Goal: Task Accomplishment & Management: Use online tool/utility

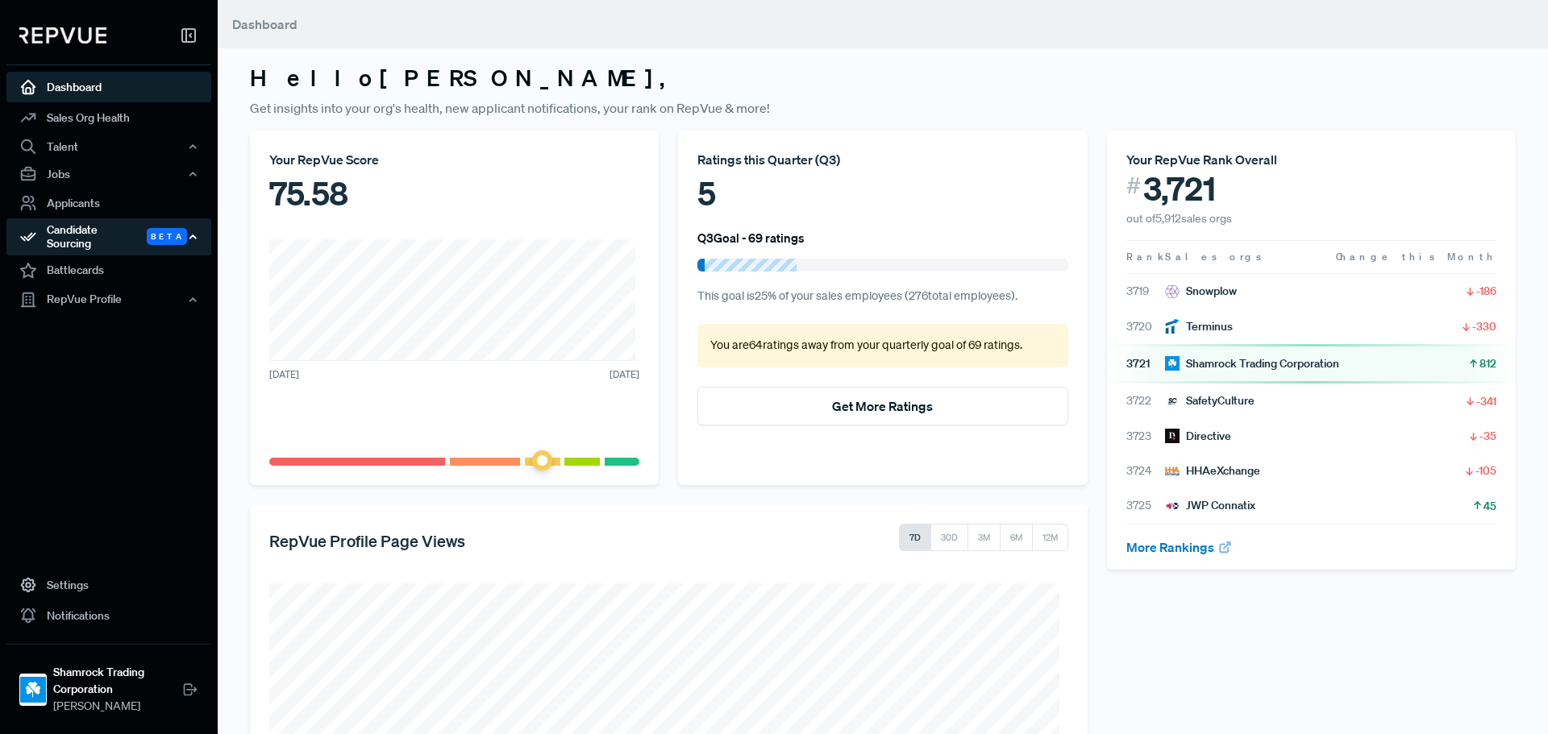
click at [111, 231] on div "Candidate Sourcing Beta" at bounding box center [108, 236] width 205 height 37
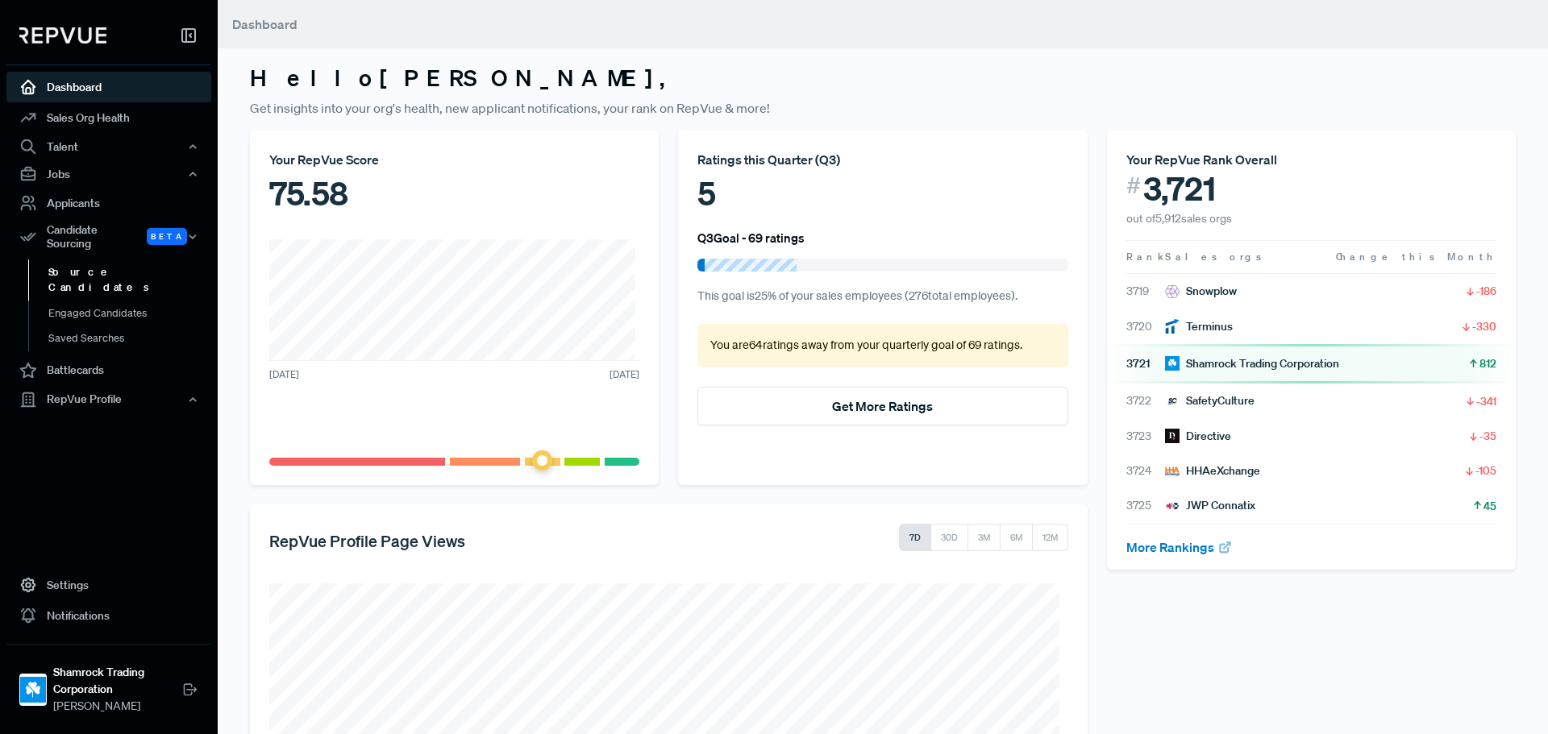
click at [125, 268] on link "Source Candidates" at bounding box center [130, 280] width 205 height 41
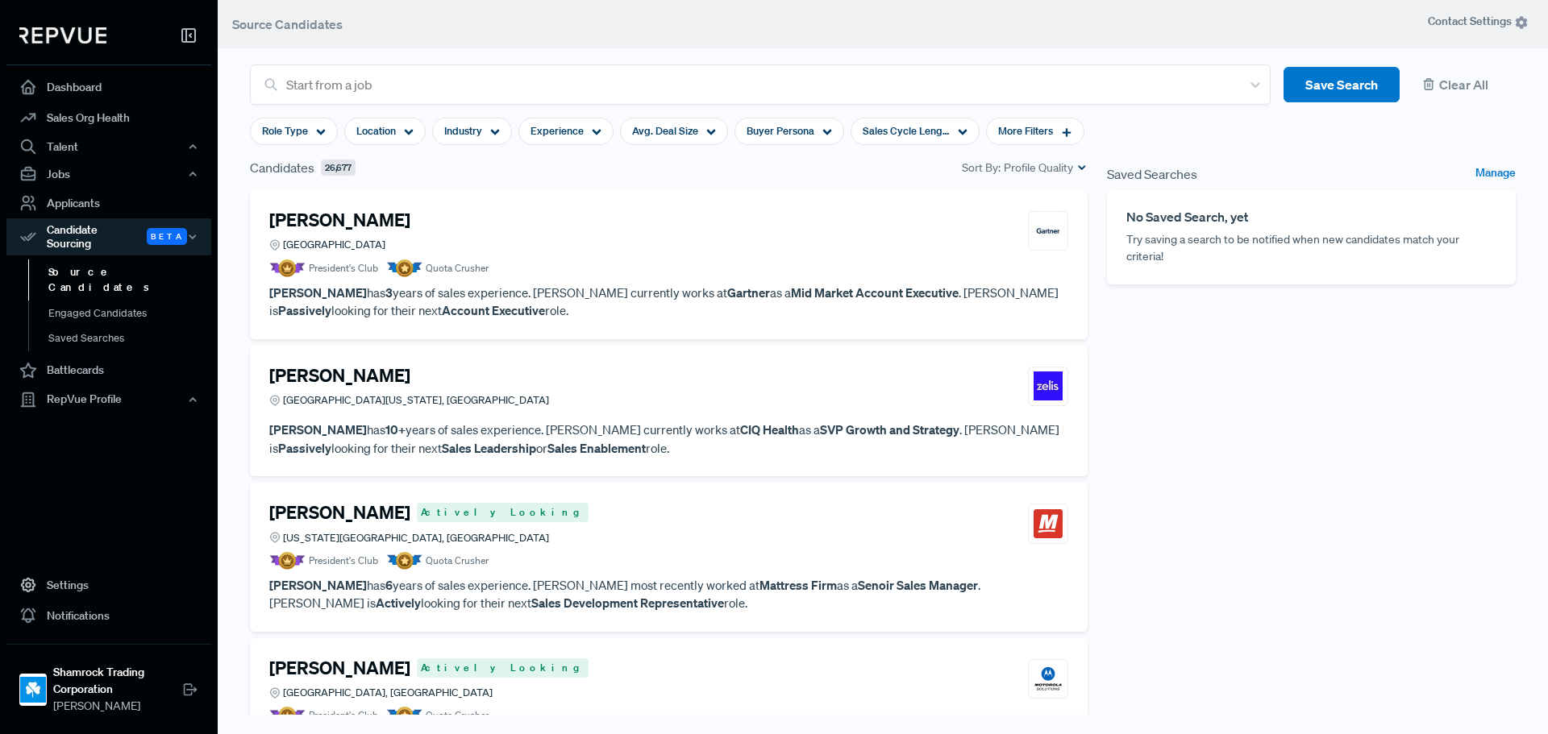
click at [517, 33] on header "Source Candidates" at bounding box center [883, 24] width 1330 height 48
click at [402, 135] on div "Location" at bounding box center [384, 131] width 81 height 27
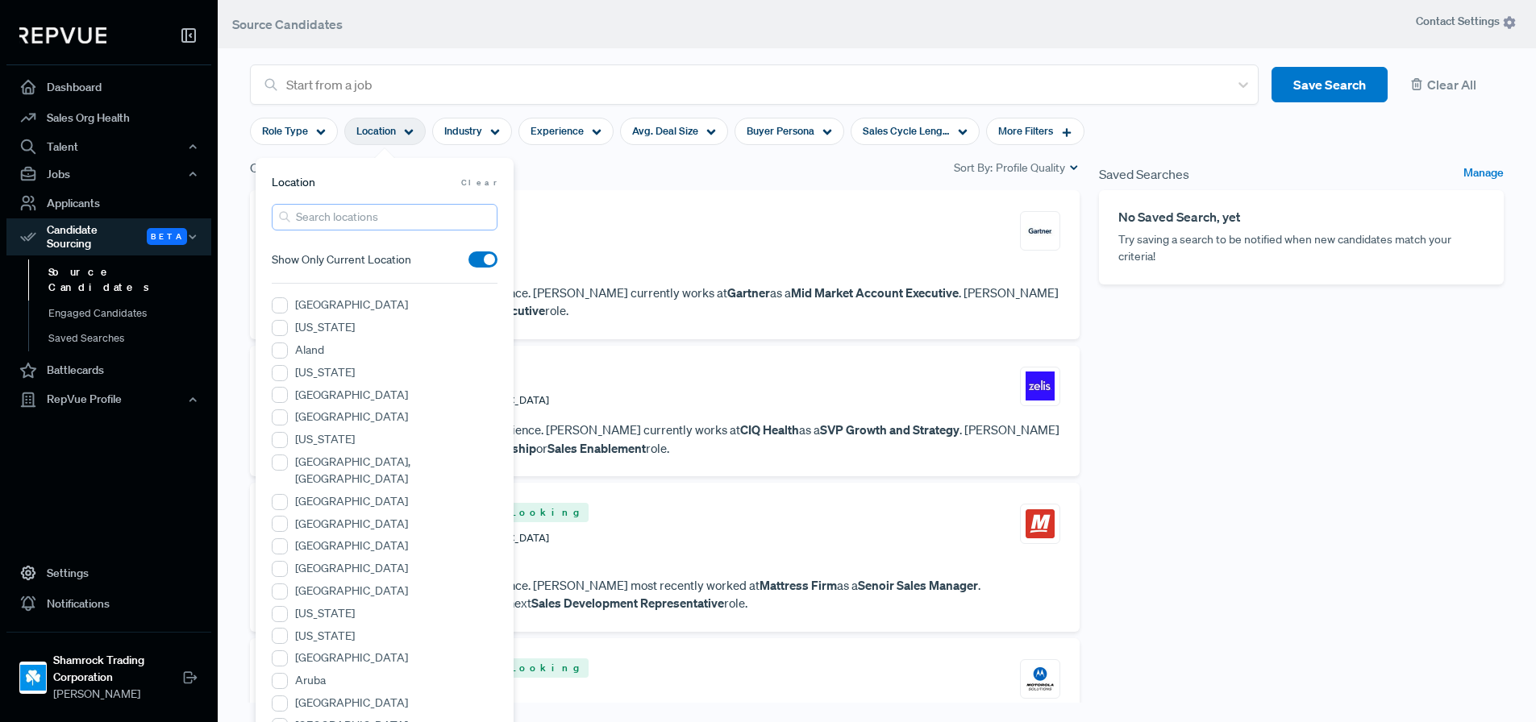
click at [382, 215] on input "search" at bounding box center [385, 217] width 226 height 27
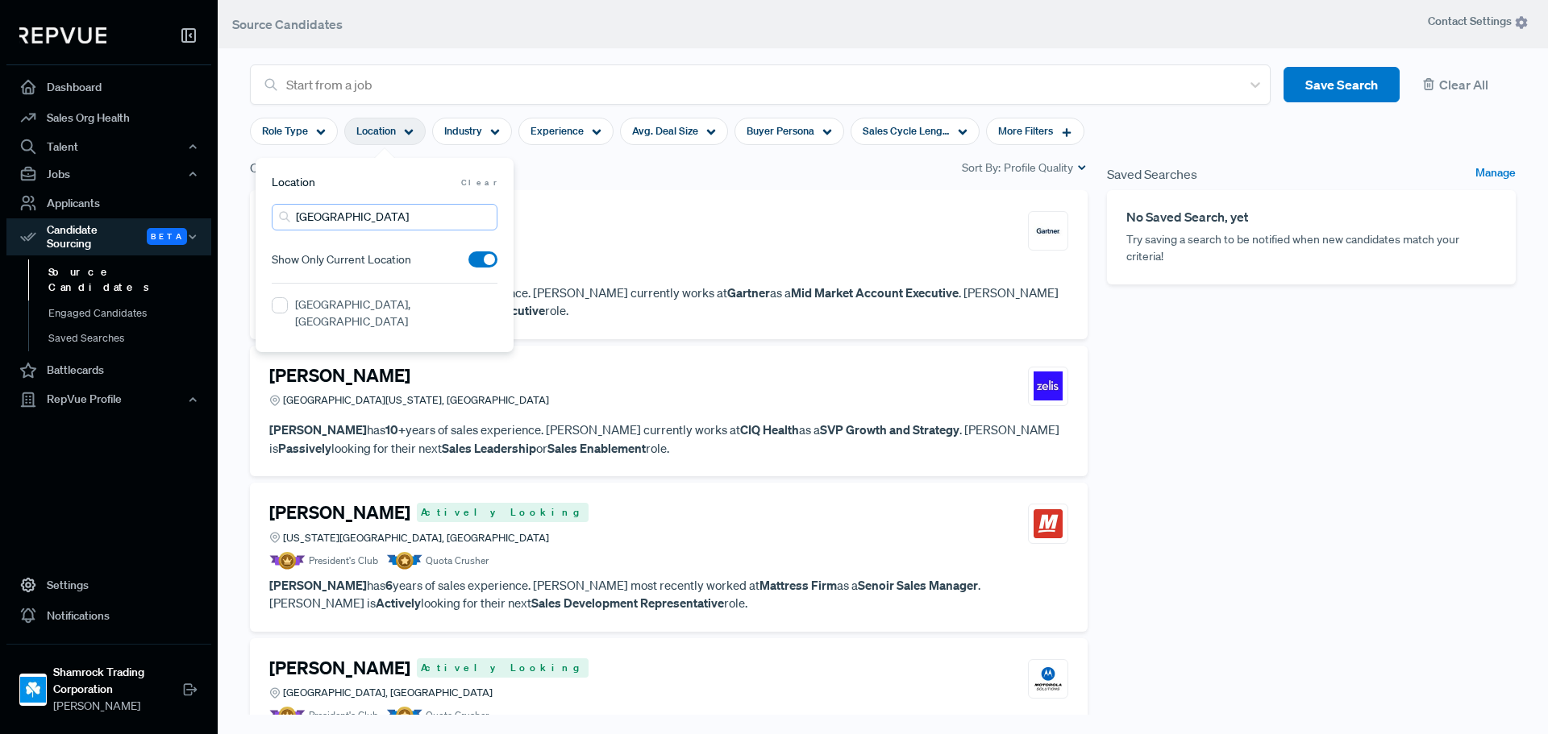
type input "[GEOGRAPHIC_DATA]"
click at [353, 306] on label "[GEOGRAPHIC_DATA], [GEOGRAPHIC_DATA]" at bounding box center [396, 314] width 202 height 34
click at [288, 306] on FL "[GEOGRAPHIC_DATA], [GEOGRAPHIC_DATA]" at bounding box center [280, 305] width 16 height 16
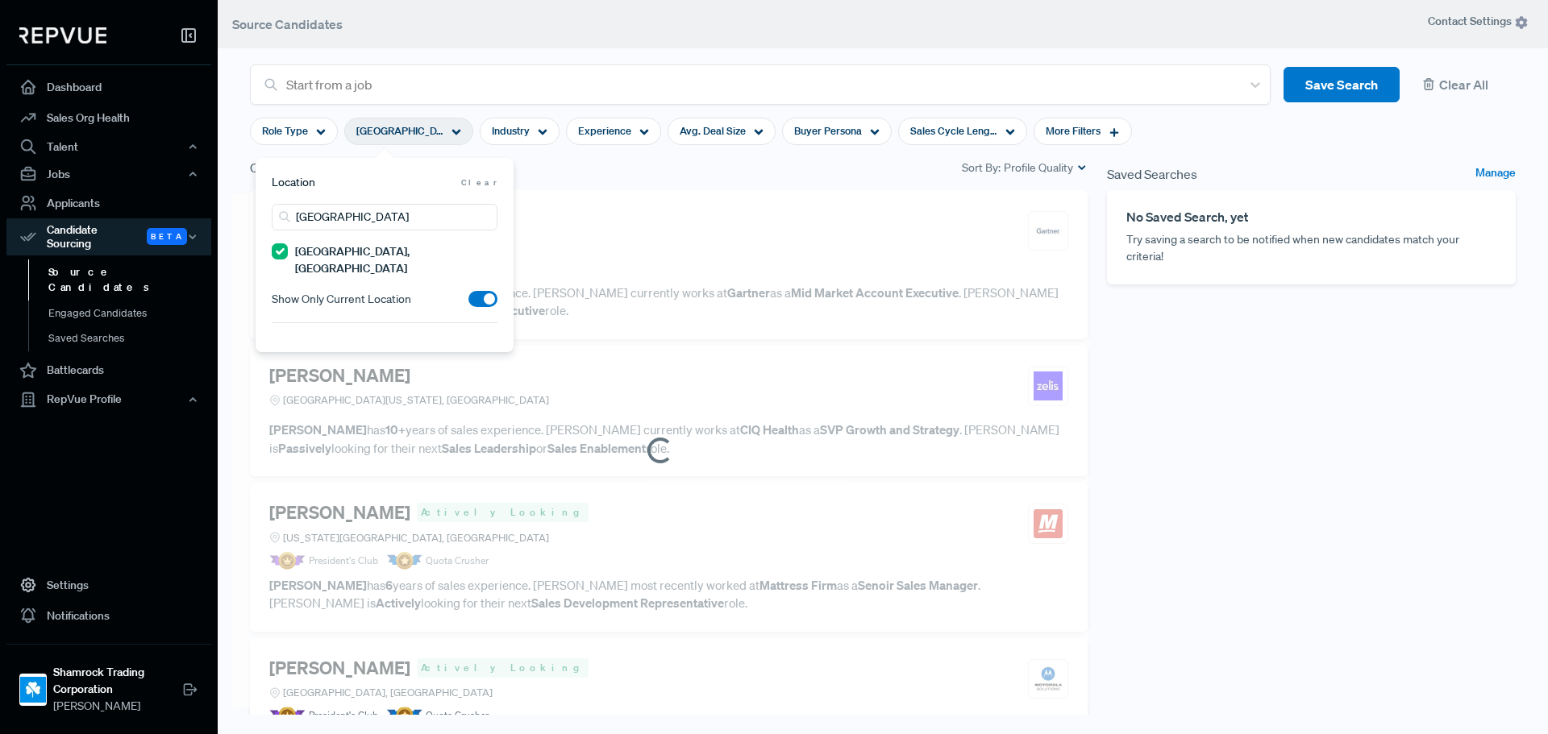
click at [670, 47] on header "Source Candidates" at bounding box center [883, 24] width 1330 height 48
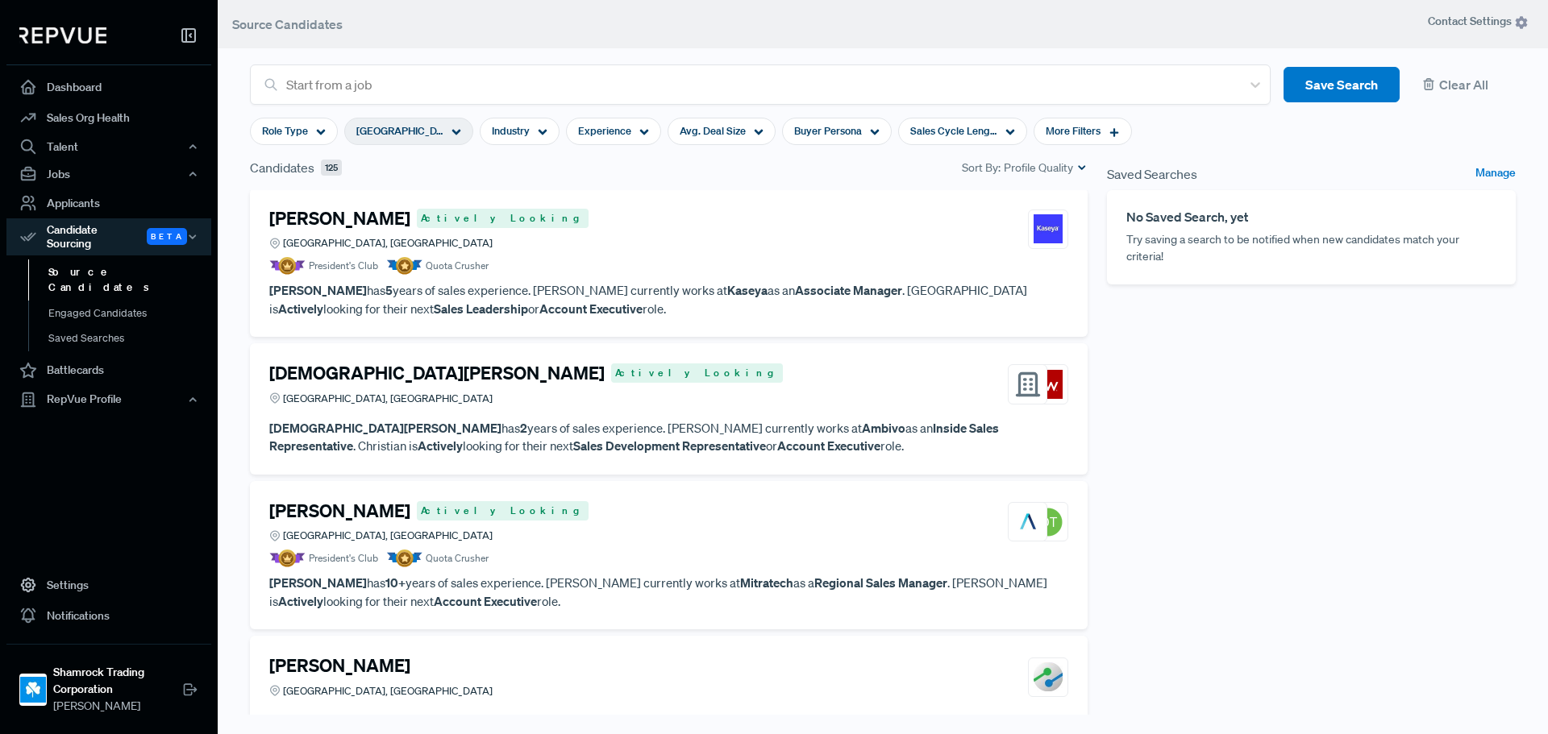
scroll to position [161, 0]
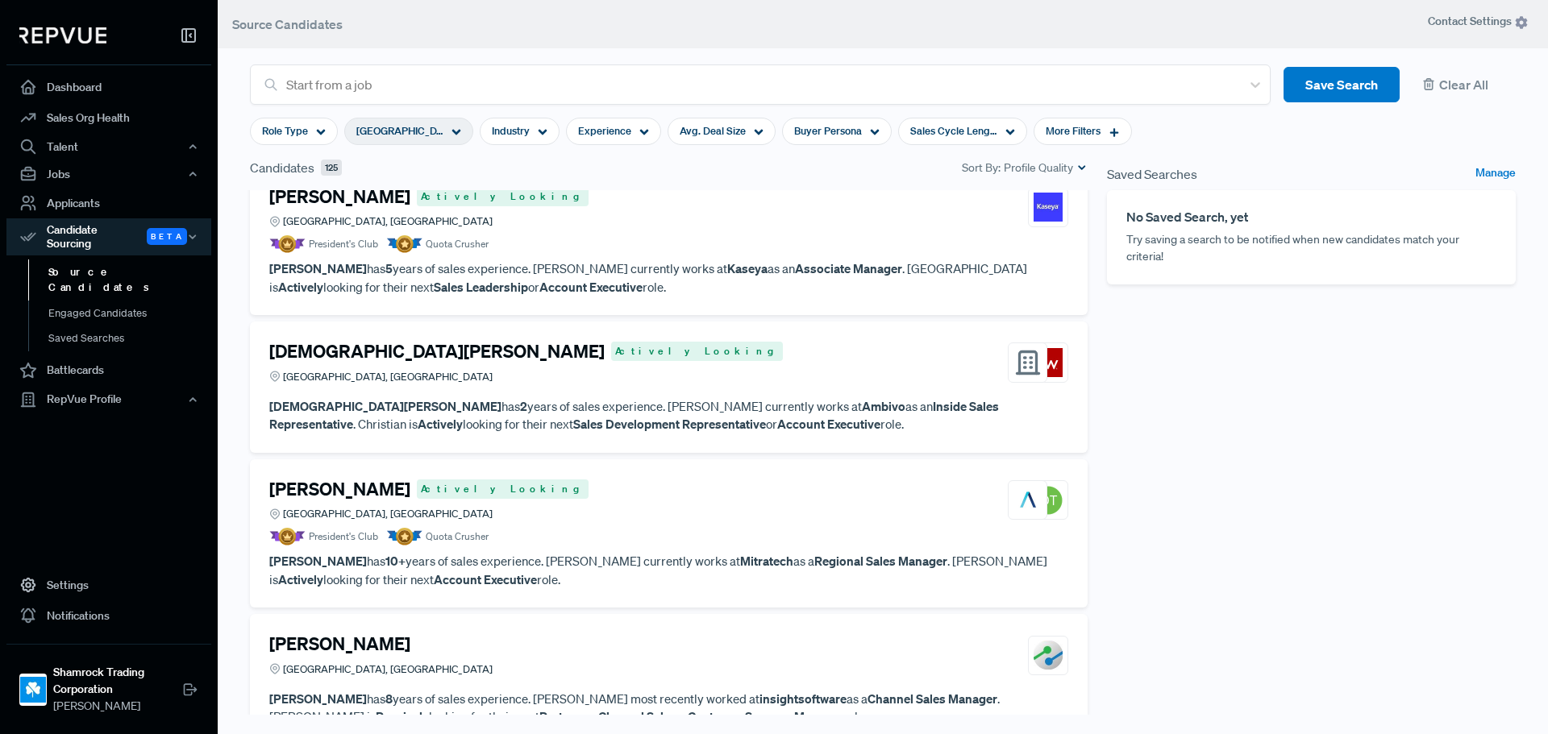
click at [374, 206] on h4 "[PERSON_NAME]" at bounding box center [339, 196] width 141 height 21
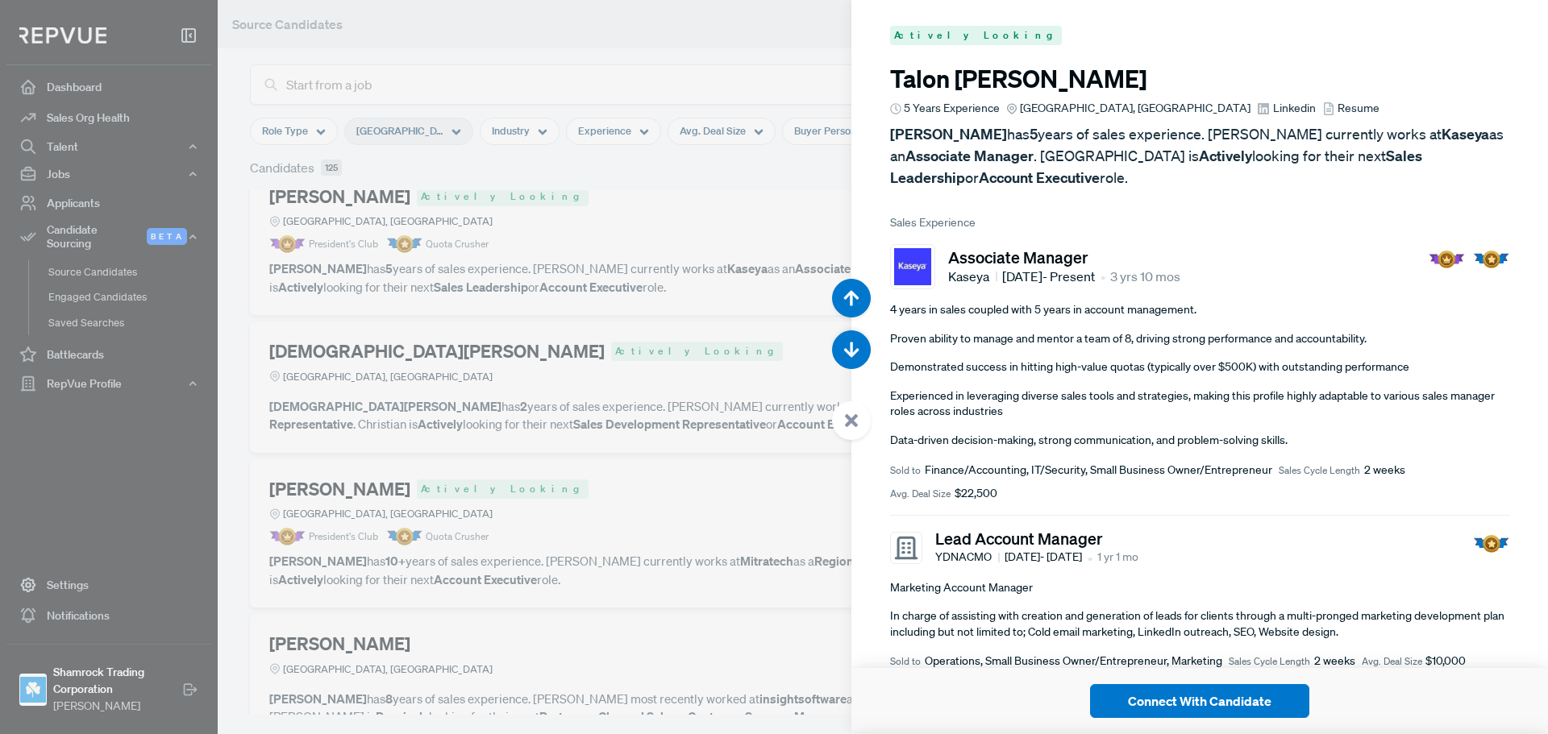
click at [690, 360] on div at bounding box center [774, 367] width 1548 height 734
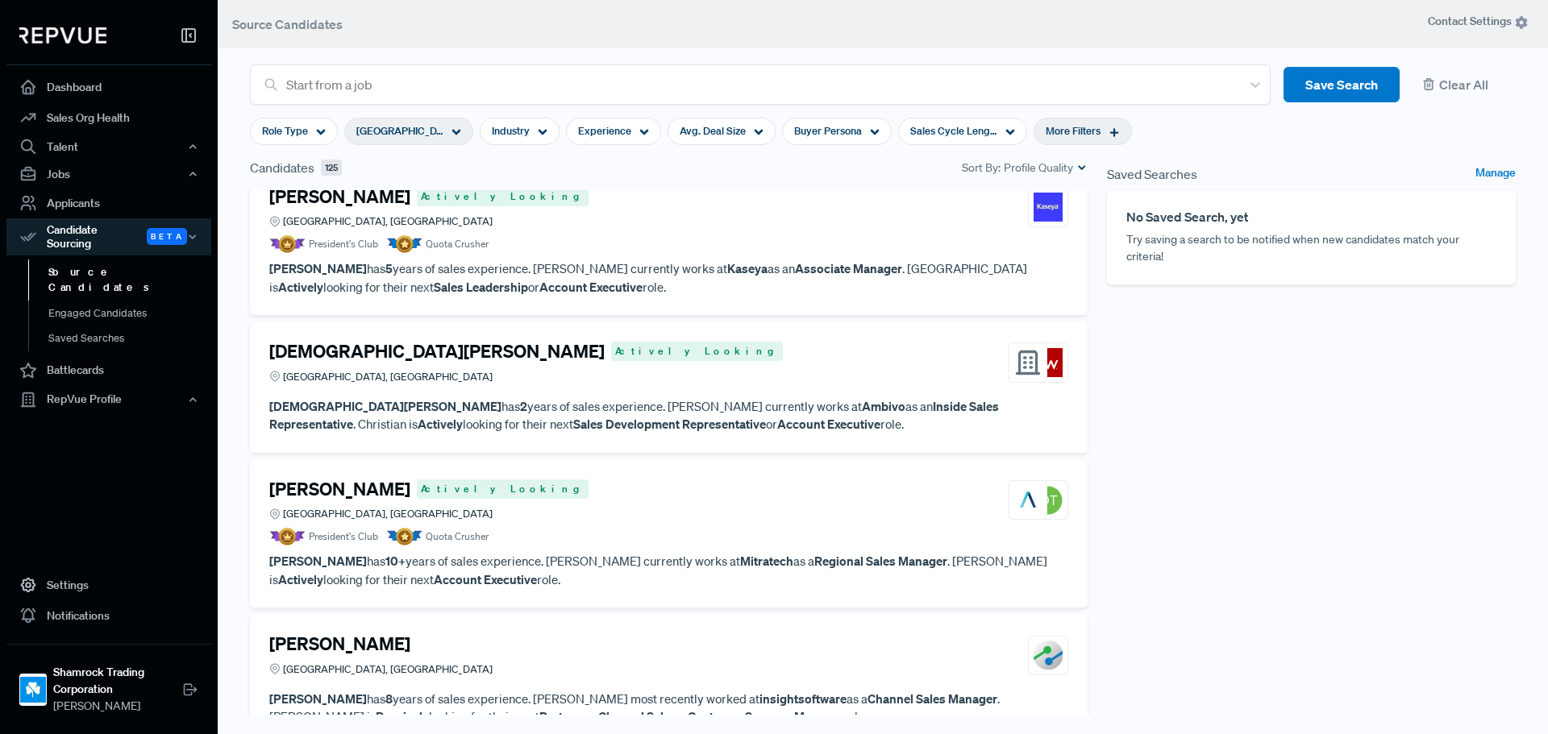
click at [1083, 121] on div "More Filters" at bounding box center [1083, 131] width 98 height 27
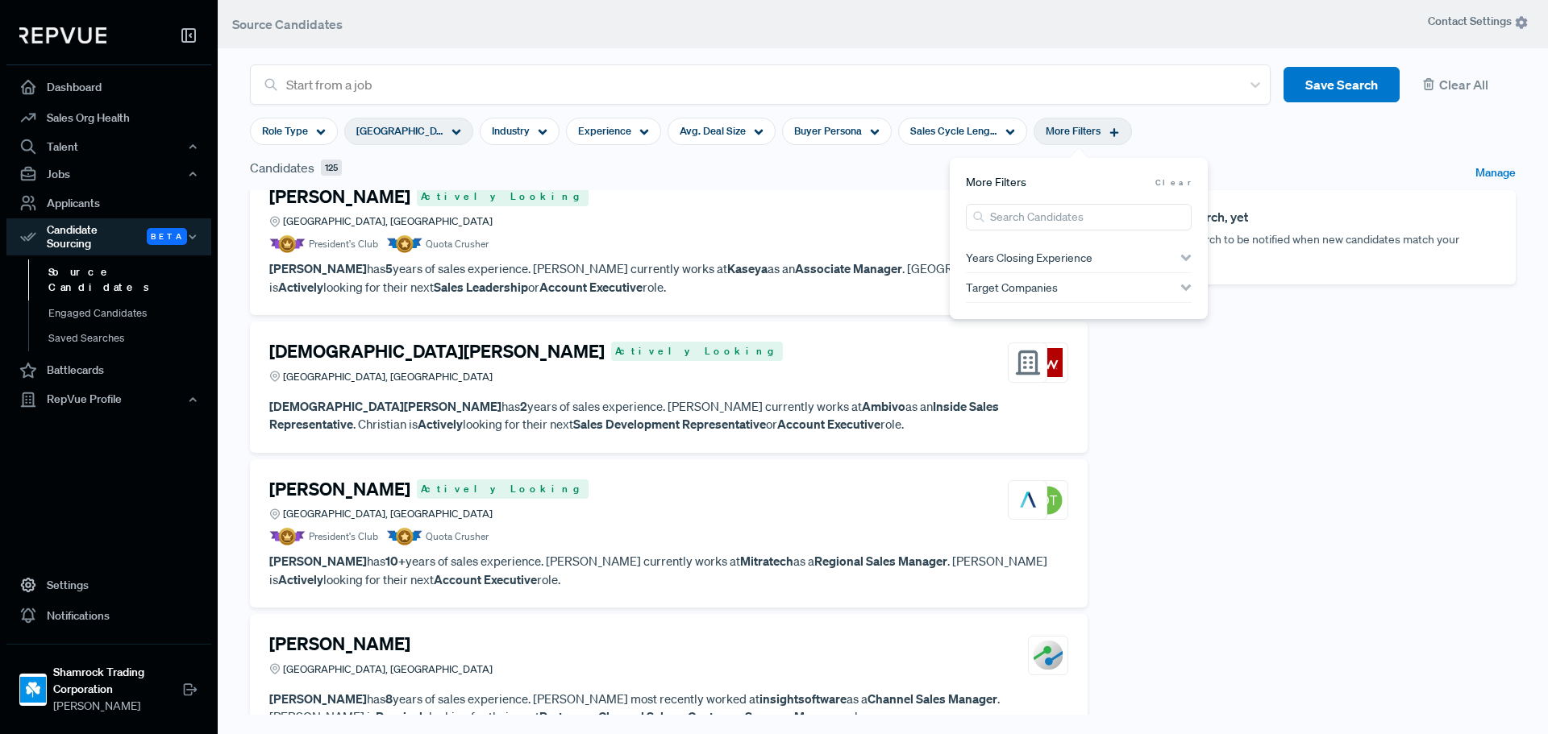
click at [1185, 260] on use "button" at bounding box center [1186, 258] width 10 height 6
click at [1185, 260] on icon "button" at bounding box center [1185, 257] width 11 height 11
click at [1187, 295] on div "Target Companies" at bounding box center [1079, 287] width 226 height 29
click at [828, 182] on div "Candidates 125 Sort By: Profile Quality" at bounding box center [668, 174] width 857 height 32
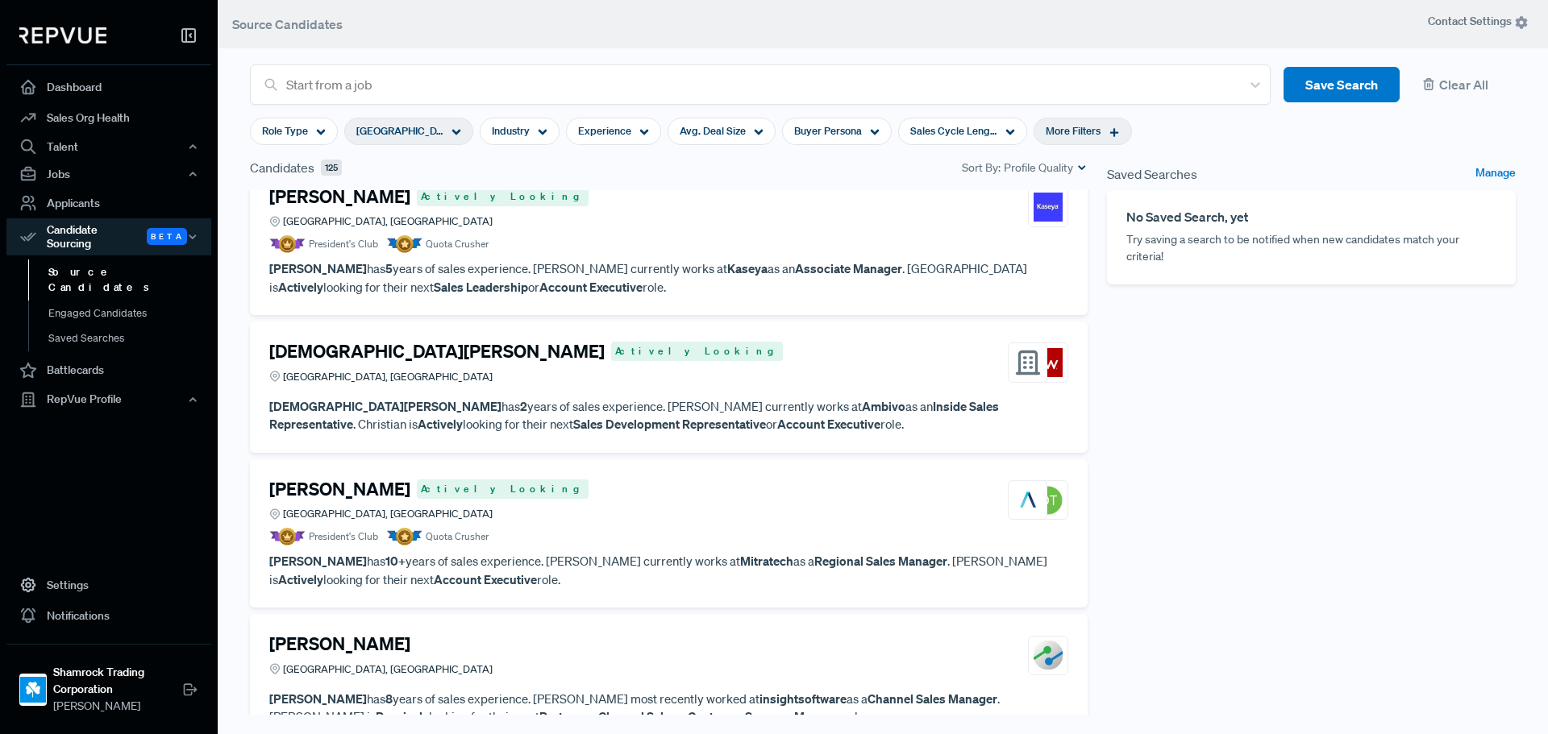
click at [1114, 128] on icon at bounding box center [1113, 132] width 11 height 11
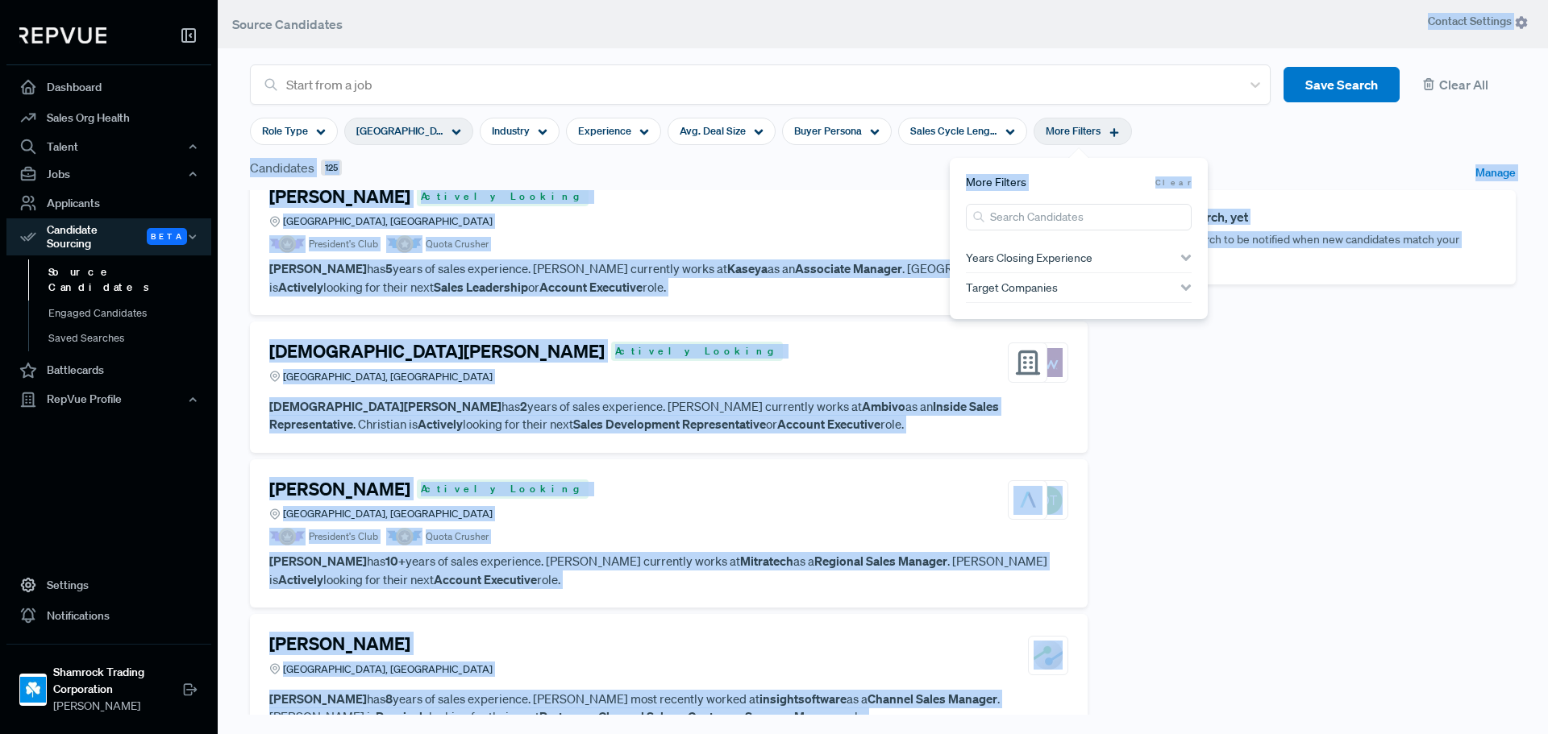
drag, startPoint x: 1114, startPoint y: 128, endPoint x: 1100, endPoint y: 199, distance: 72.3
click at [1100, 199] on body "Dashboard Sales Org Health Talent Talent Data Talent Profiles Talent Competitor…" at bounding box center [774, 427] width 1548 height 855
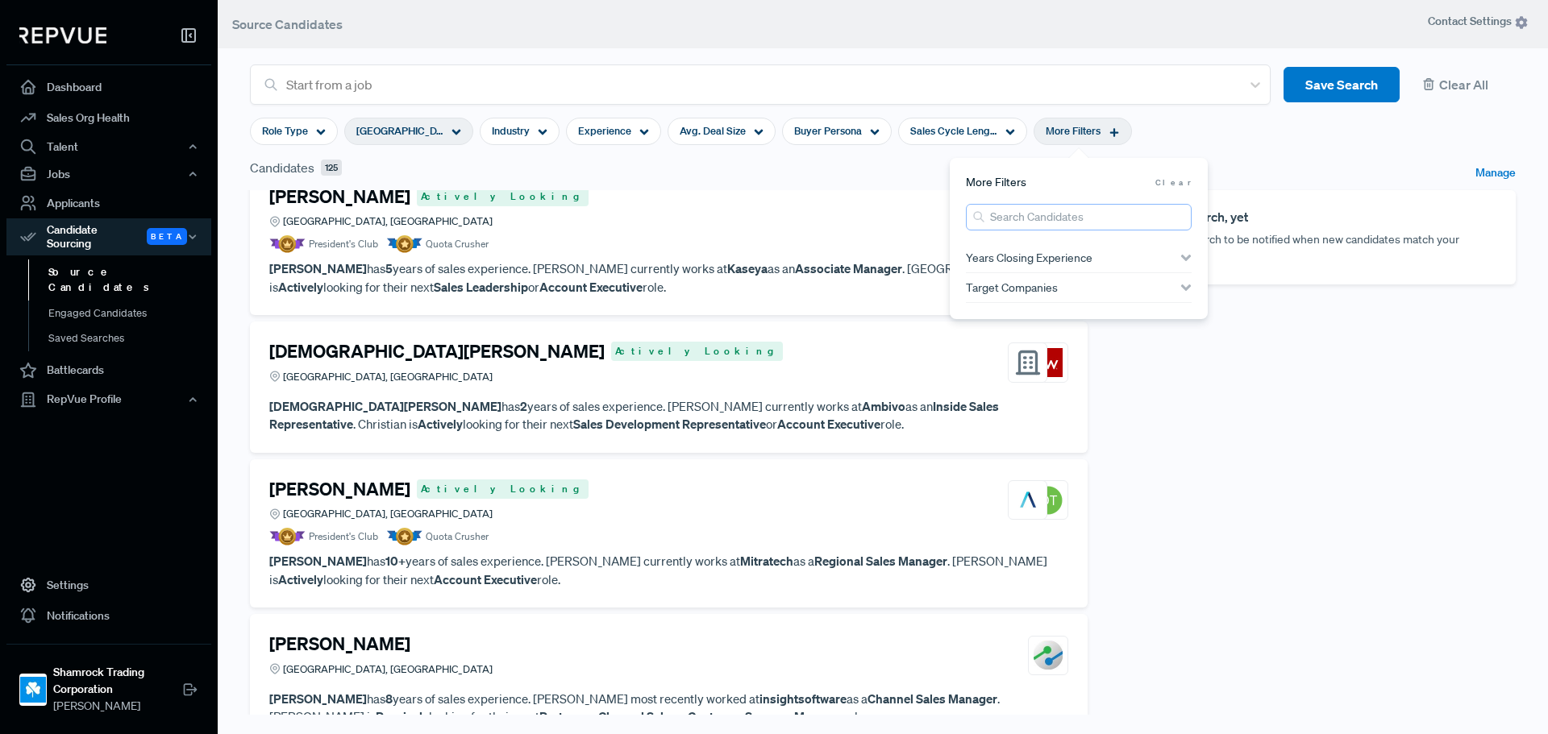
click at [1092, 216] on input "search" at bounding box center [1079, 217] width 226 height 27
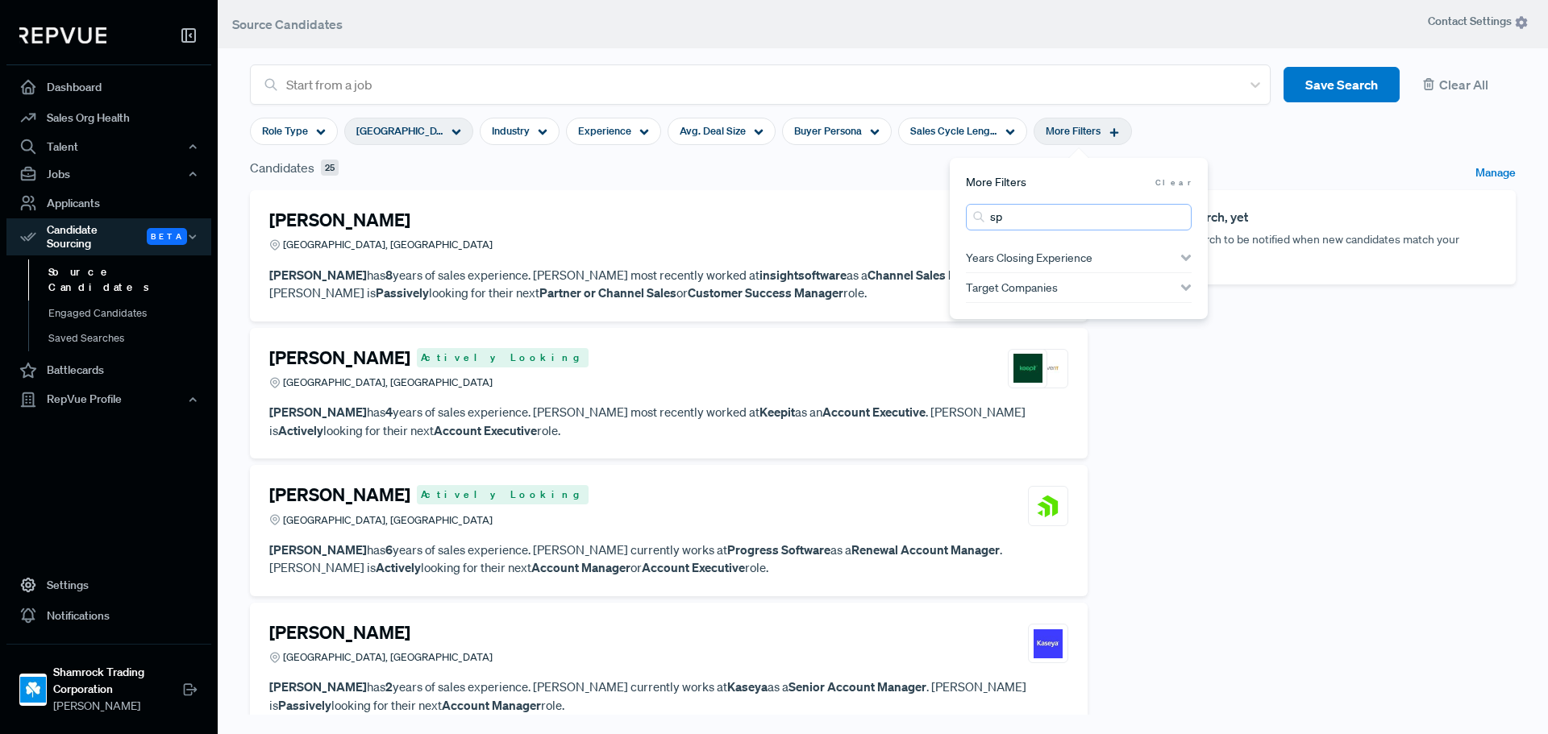
type input "s"
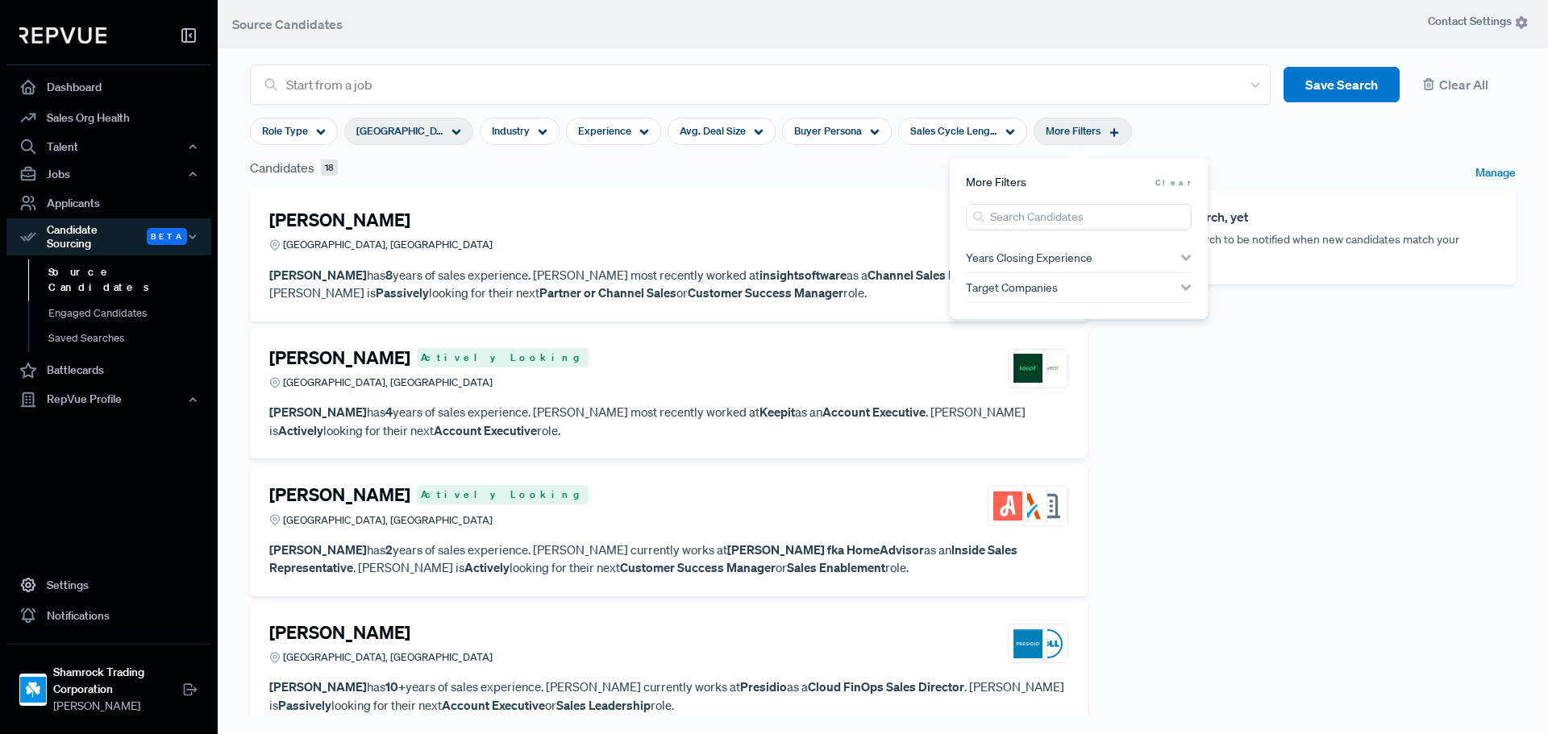
click at [1320, 142] on article "Role Type [GEOGRAPHIC_DATA], [GEOGRAPHIC_DATA] Industry Experience Avg. Deal Si…" at bounding box center [882, 131] width 1285 height 53
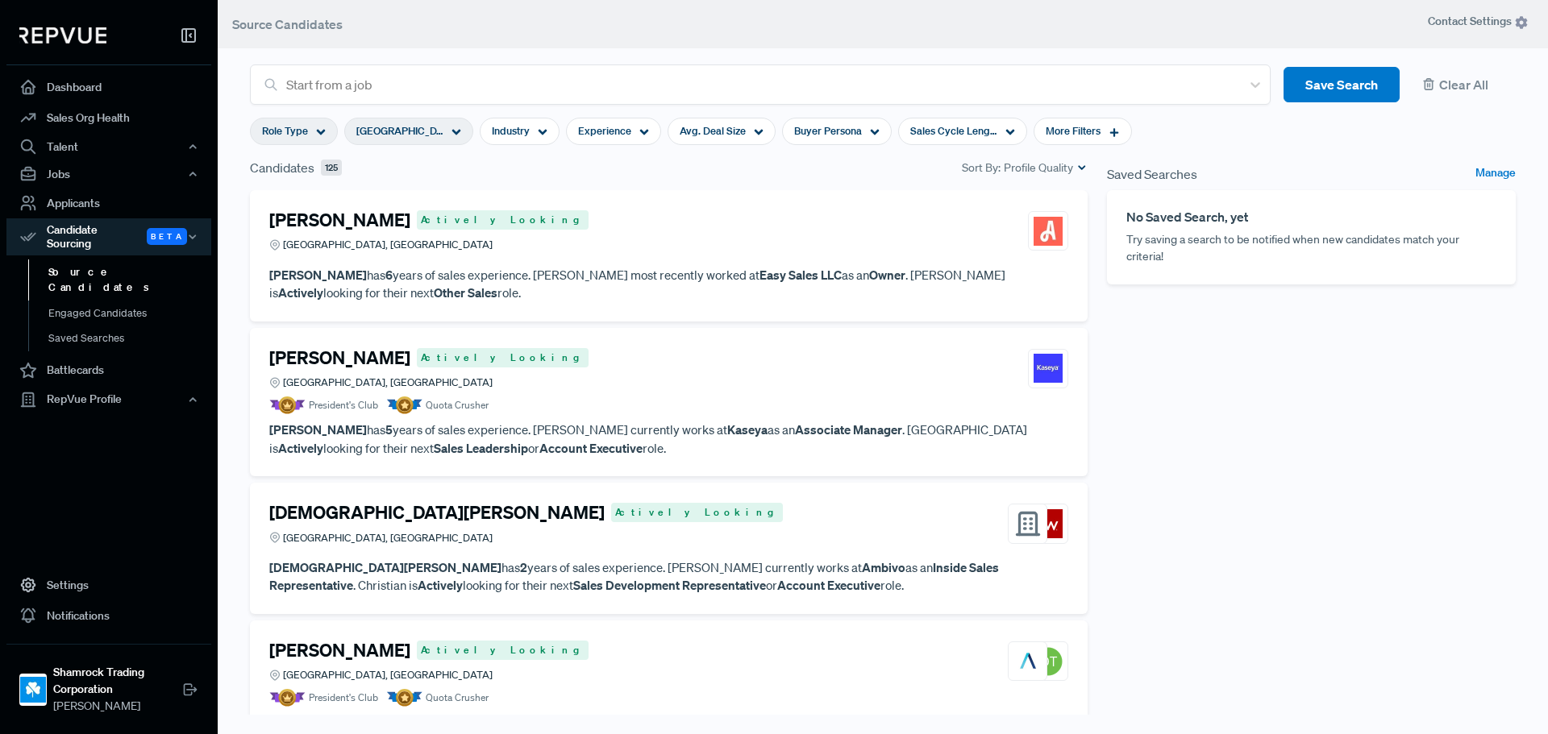
click at [304, 124] on span "Role Type" at bounding box center [285, 130] width 46 height 15
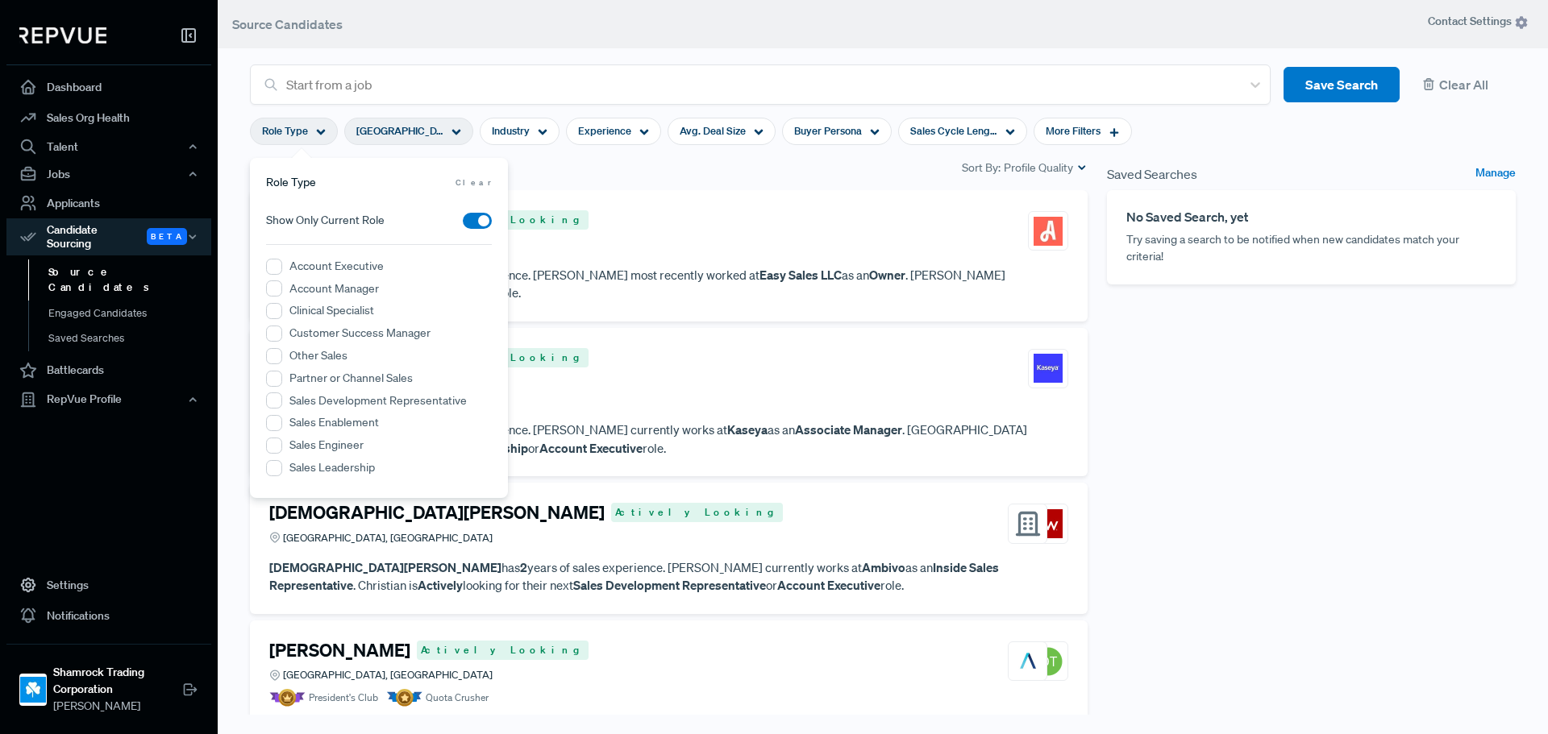
click at [304, 124] on span "Role Type" at bounding box center [285, 130] width 46 height 15
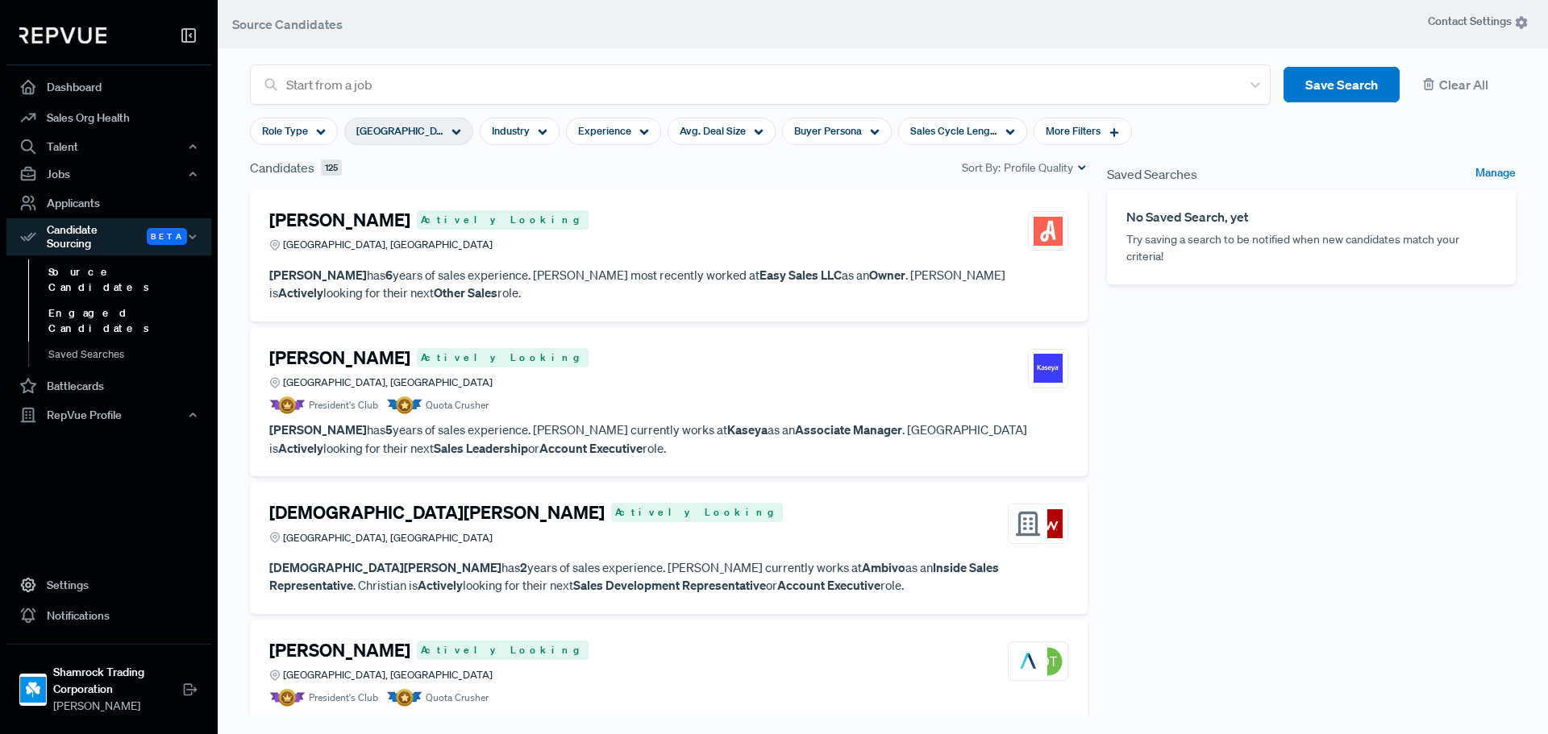
click at [143, 301] on link "Engaged Candidates" at bounding box center [130, 321] width 205 height 41
